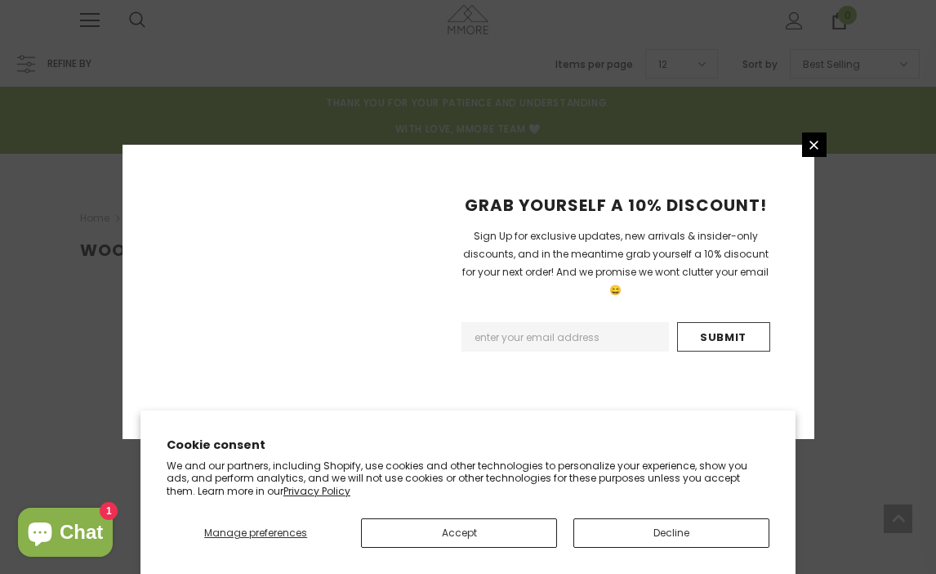
scroll to position [533, 0]
